Goal: Communication & Community: Answer question/provide support

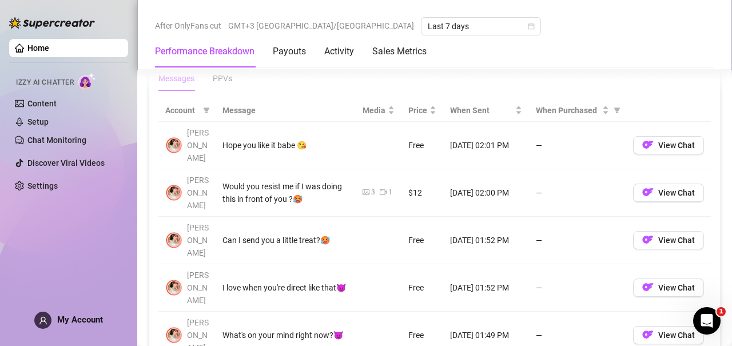
scroll to position [1058, 0]
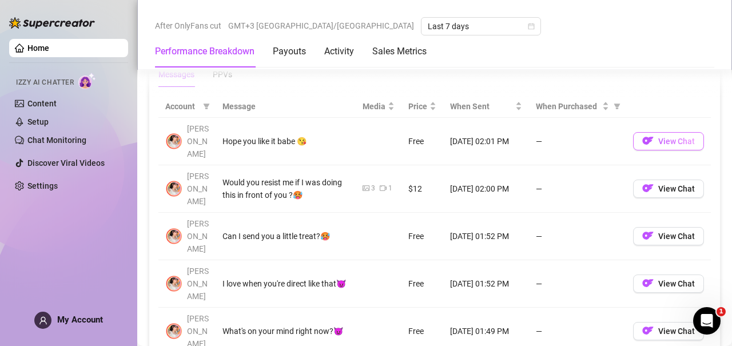
click at [670, 137] on span "View Chat" at bounding box center [676, 141] width 37 height 9
click at [665, 137] on span "View Chat" at bounding box center [676, 141] width 37 height 9
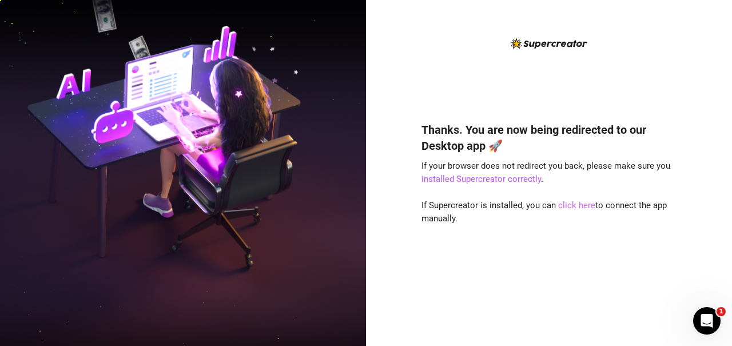
click at [579, 205] on link "click here" at bounding box center [576, 205] width 37 height 10
